Goal: Feedback & Contribution: Submit feedback/report problem

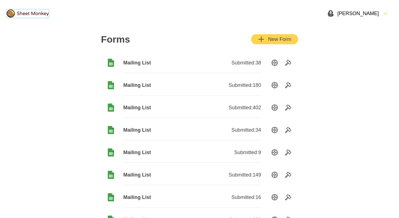
click at [44, 10] on img at bounding box center [28, 14] width 42 height 8
click at [33, 13] on img at bounding box center [28, 14] width 42 height 8
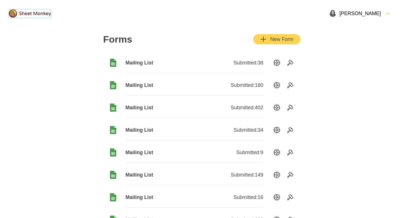
scroll to position [58, 0]
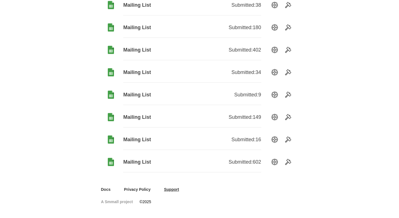
click at [173, 188] on link "Support" at bounding box center [171, 189] width 15 height 6
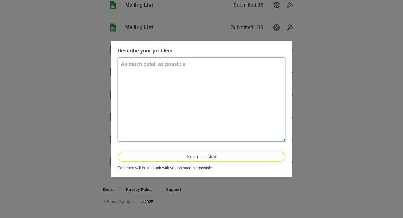
click at [183, 86] on textarea at bounding box center [201, 99] width 168 height 84
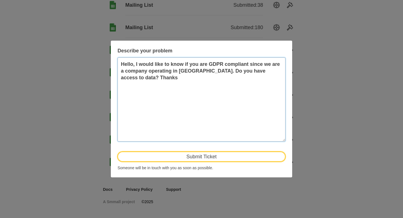
type textarea "Hello, I would like to know if you are GDPR compliant since we are a company op…"
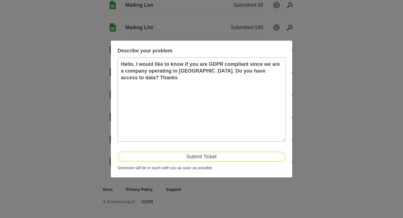
click at [200, 154] on button "Submit Ticket" at bounding box center [201, 156] width 168 height 10
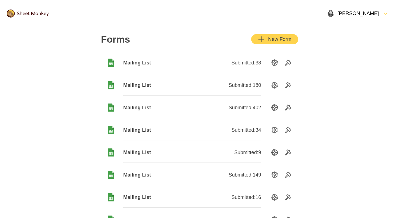
click at [350, 13] on div "[PERSON_NAME]" at bounding box center [352, 13] width 51 height 7
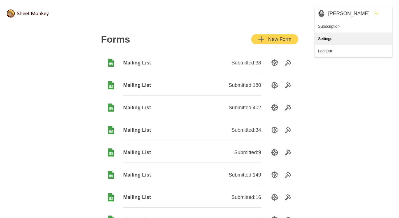
click at [335, 38] on div "Settings" at bounding box center [352, 38] width 77 height 12
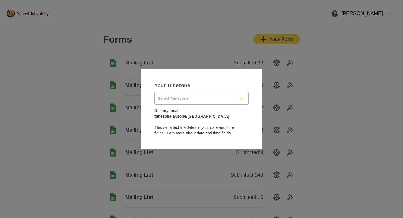
click at [236, 100] on div "Select Timezone" at bounding box center [201, 98] width 93 height 12
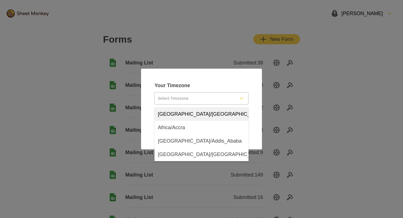
click at [208, 97] on input "Select Timezone" at bounding box center [195, 98] width 80 height 12
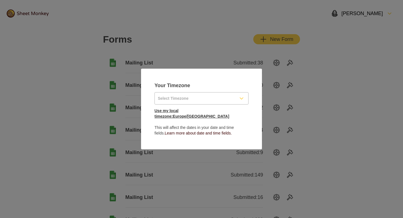
click at [200, 115] on link "Use my local timezone: Europe/Paris" at bounding box center [191, 113] width 75 height 10
click at [204, 114] on link "Use my local timezone: Europe/Paris" at bounding box center [191, 113] width 75 height 10
type input "Europe/Paris"
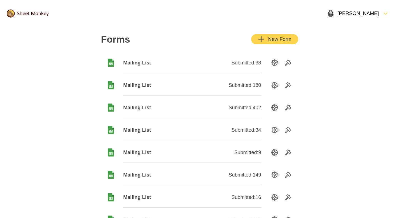
scroll to position [58, 0]
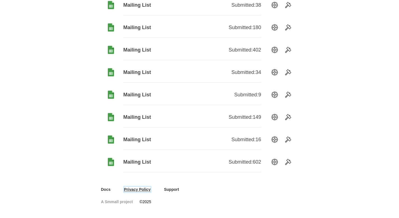
click at [138, 189] on link "Privacy Policy" at bounding box center [137, 189] width 27 height 6
click at [106, 193] on div "A Smmall project © 2025" at bounding box center [200, 205] width 224 height 26
click at [106, 188] on link "Docs" at bounding box center [106, 189] width 10 height 6
